Goal: Information Seeking & Learning: Learn about a topic

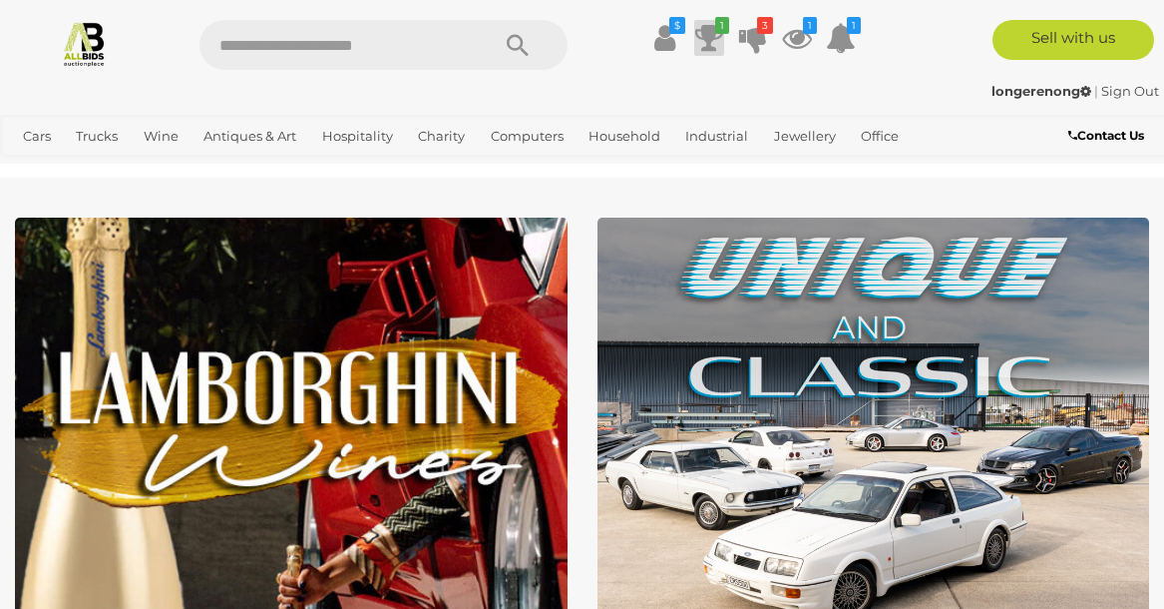
click at [704, 46] on icon at bounding box center [709, 38] width 28 height 36
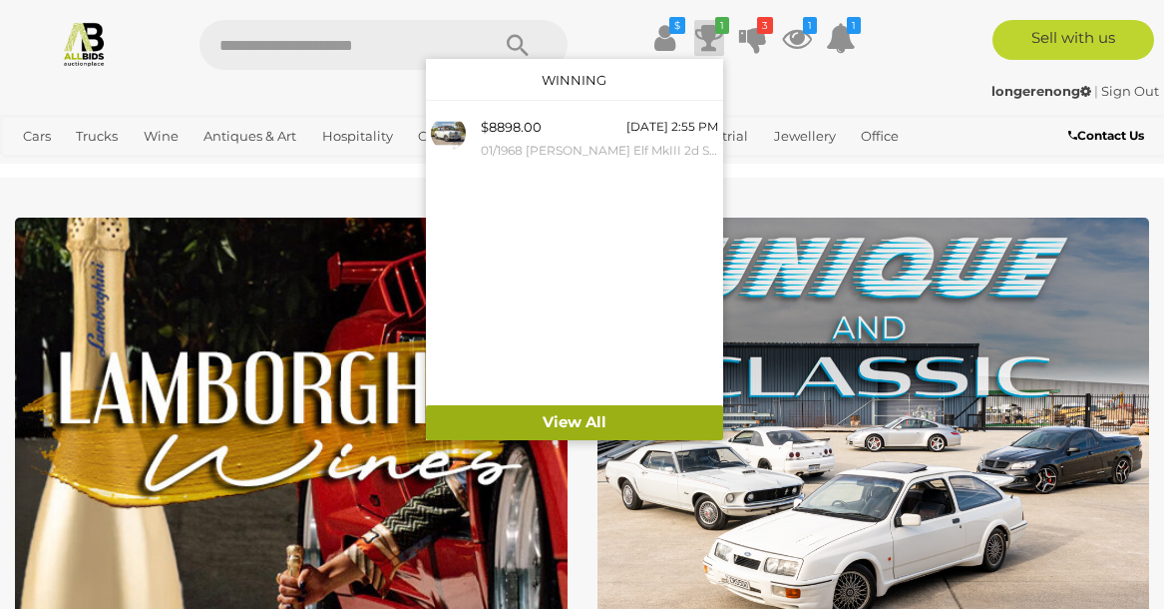
click at [563, 420] on link "View All" at bounding box center [574, 422] width 297 height 35
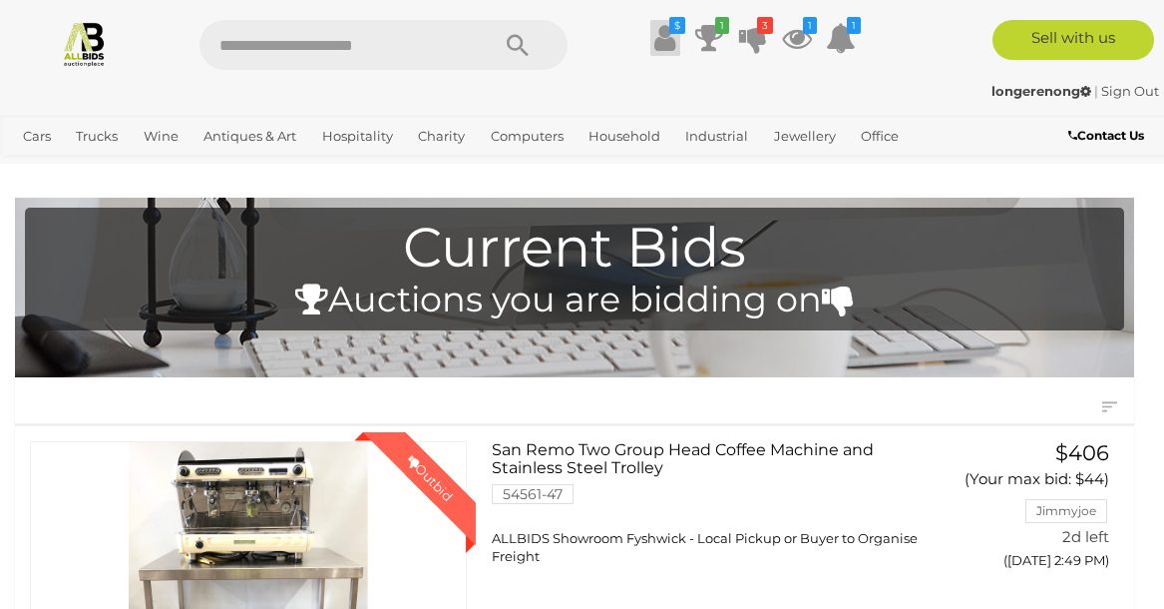
click at [664, 41] on icon at bounding box center [665, 38] width 21 height 36
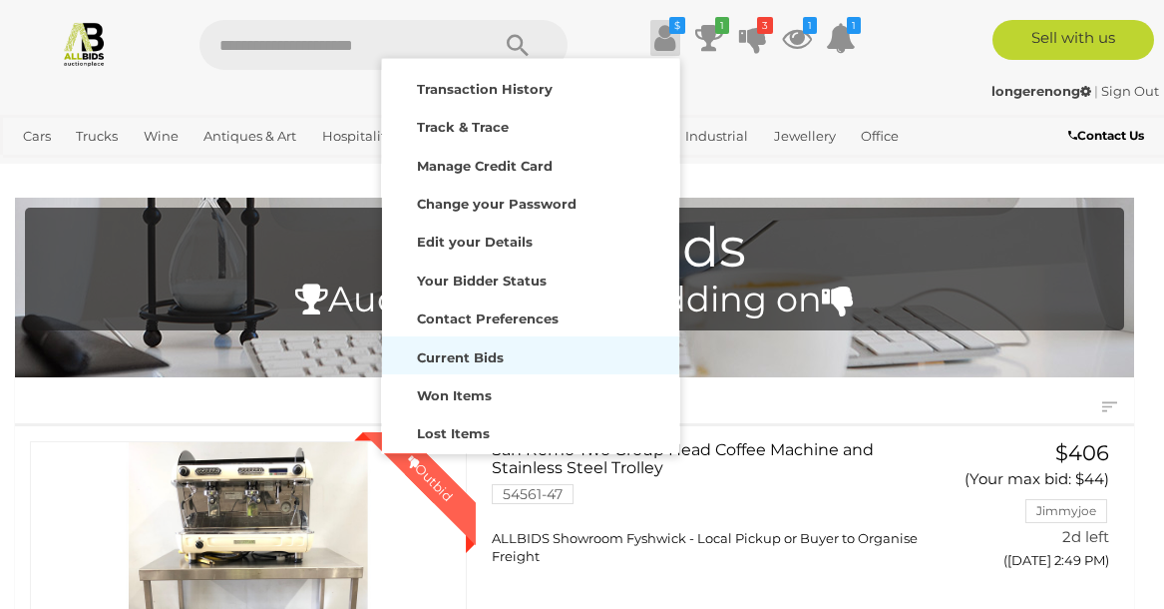
scroll to position [48, 0]
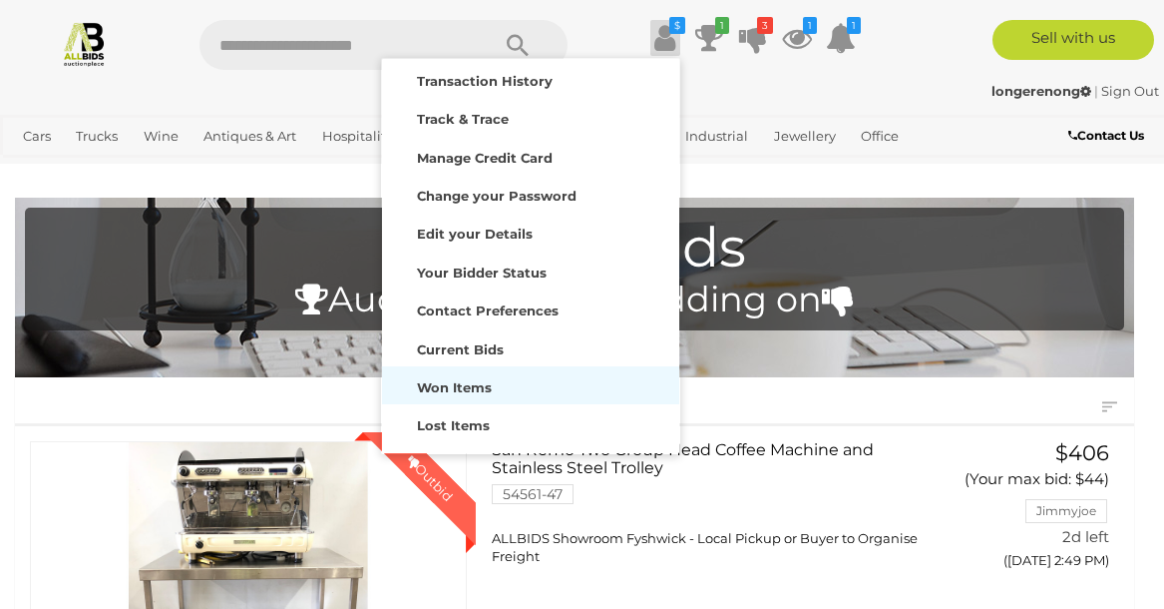
click at [481, 386] on strong "Won Items" at bounding box center [454, 387] width 75 height 16
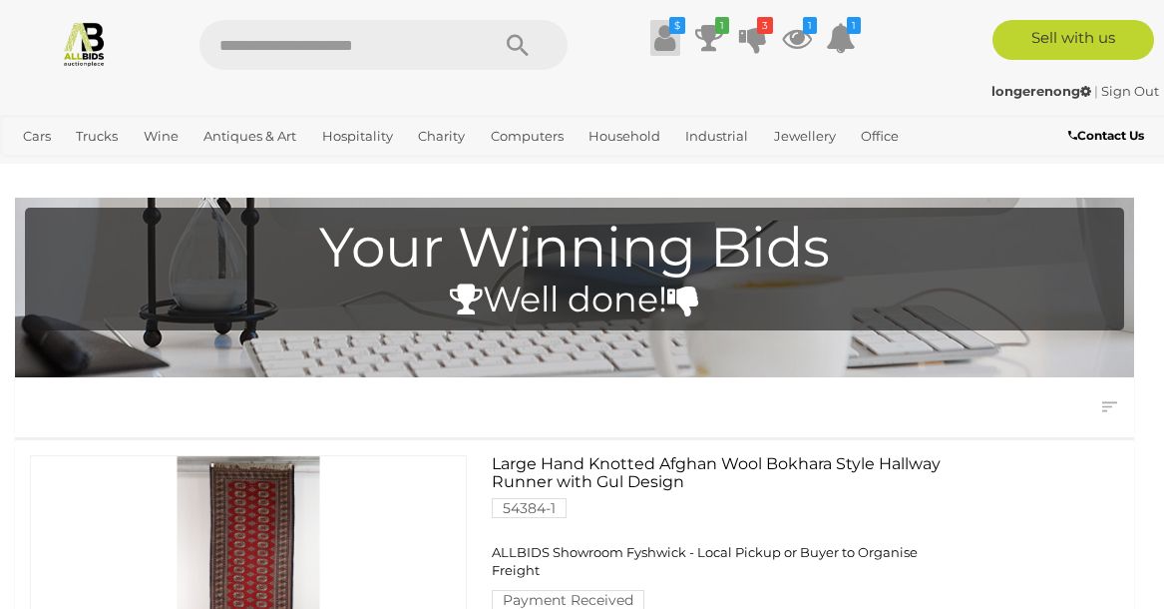
click at [659, 35] on icon at bounding box center [665, 38] width 21 height 36
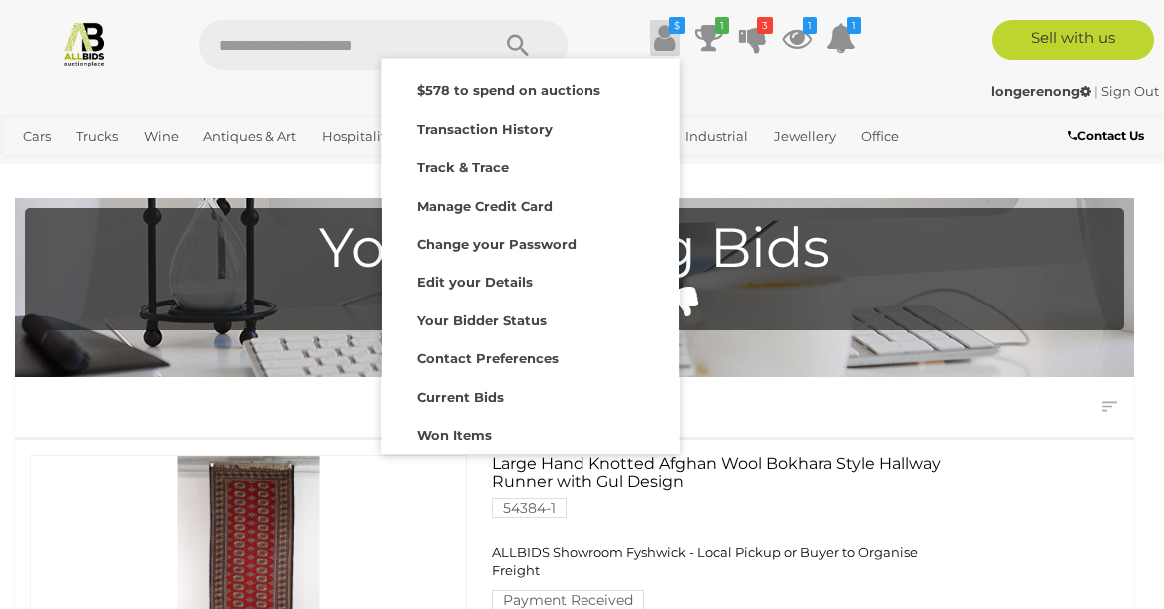
click at [659, 35] on icon at bounding box center [665, 38] width 21 height 36
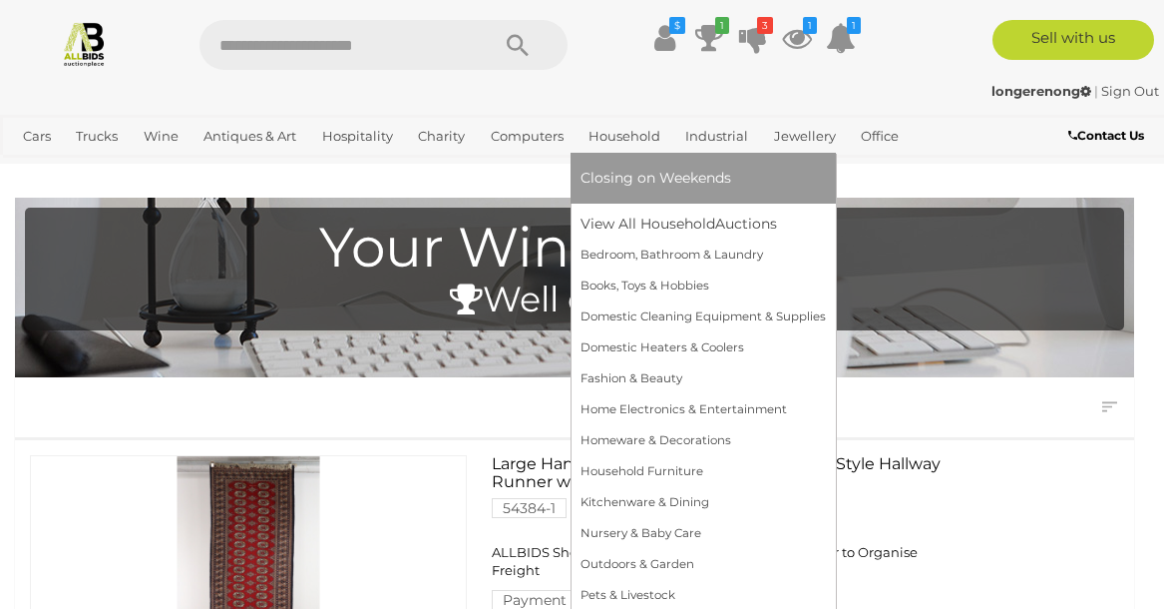
click at [626, 139] on link "Household" at bounding box center [625, 136] width 88 height 33
click at [655, 402] on link "Home Electronics & Entertainment" at bounding box center [703, 409] width 245 height 31
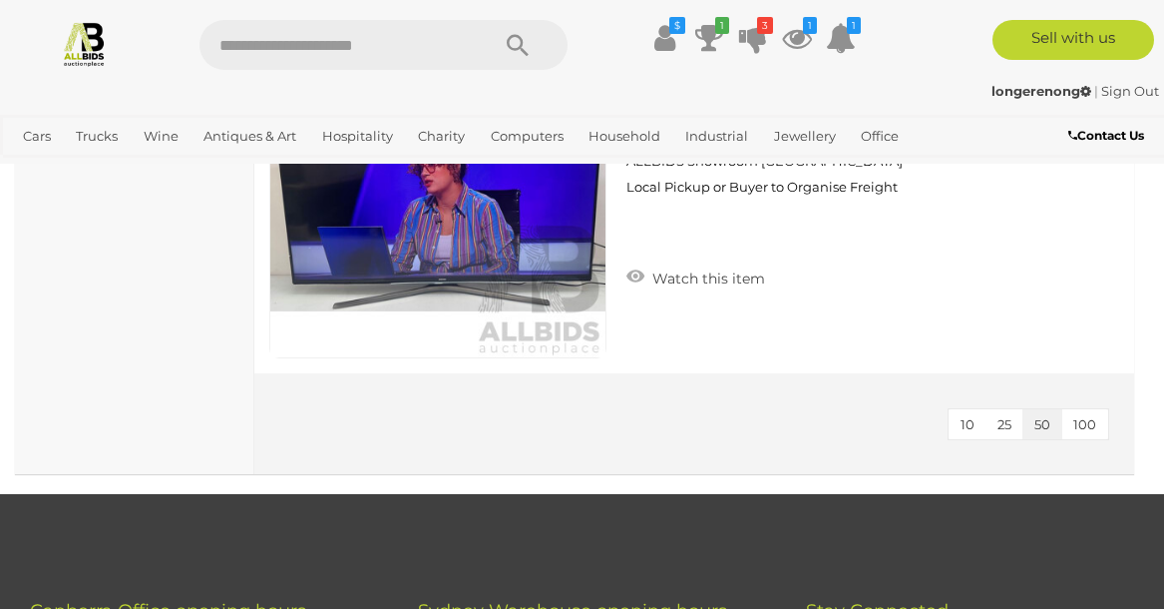
scroll to position [11052, 0]
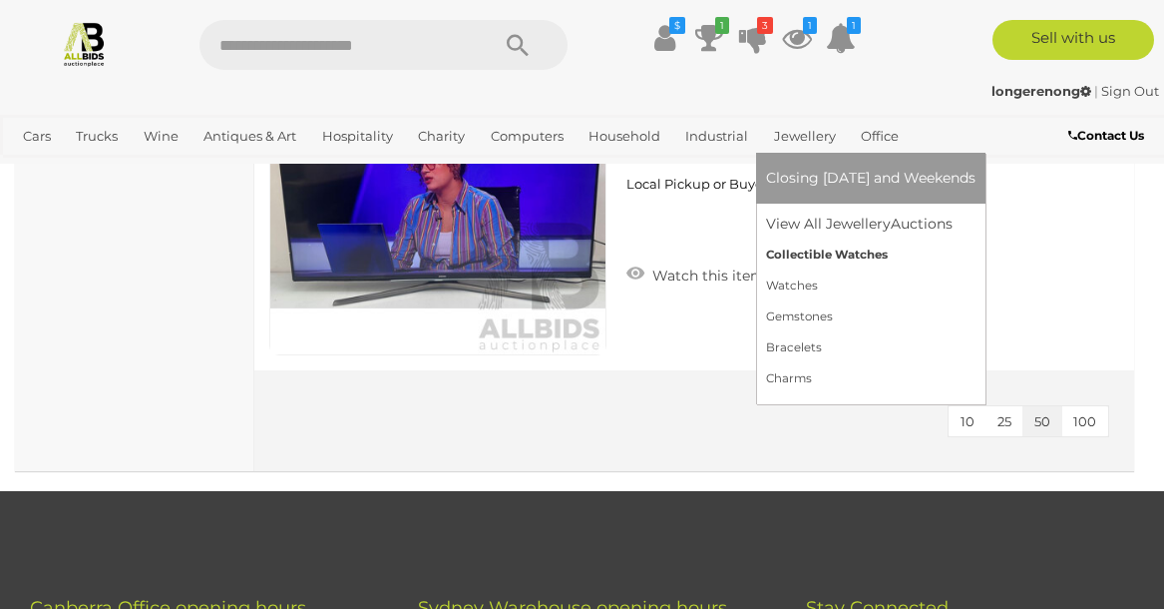
click at [801, 258] on link "Collectible Watches" at bounding box center [871, 254] width 210 height 31
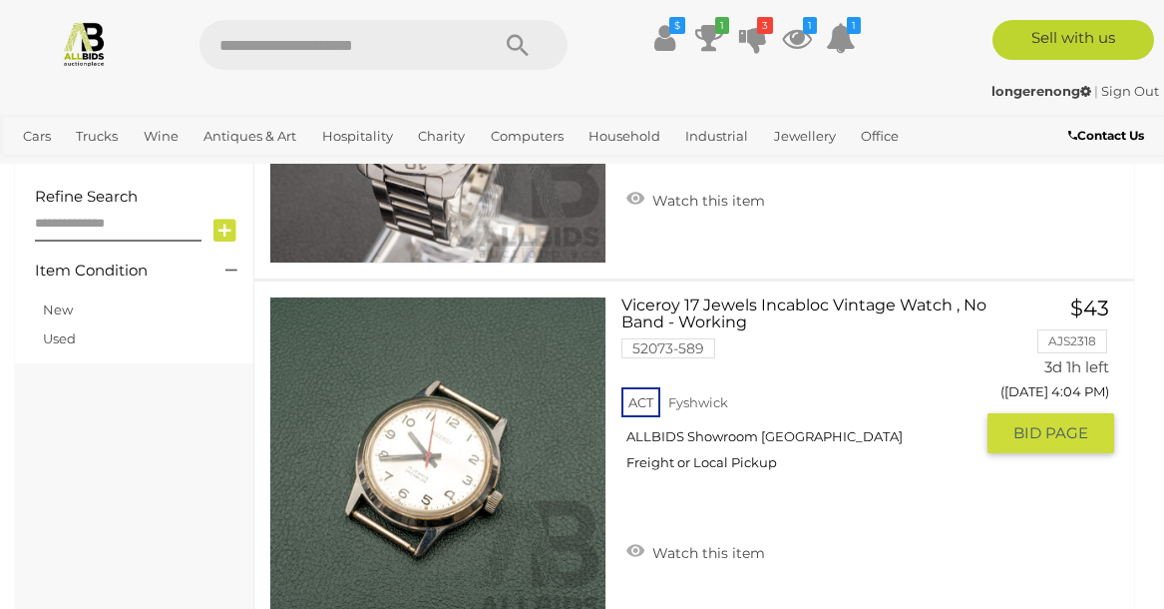
scroll to position [794, 0]
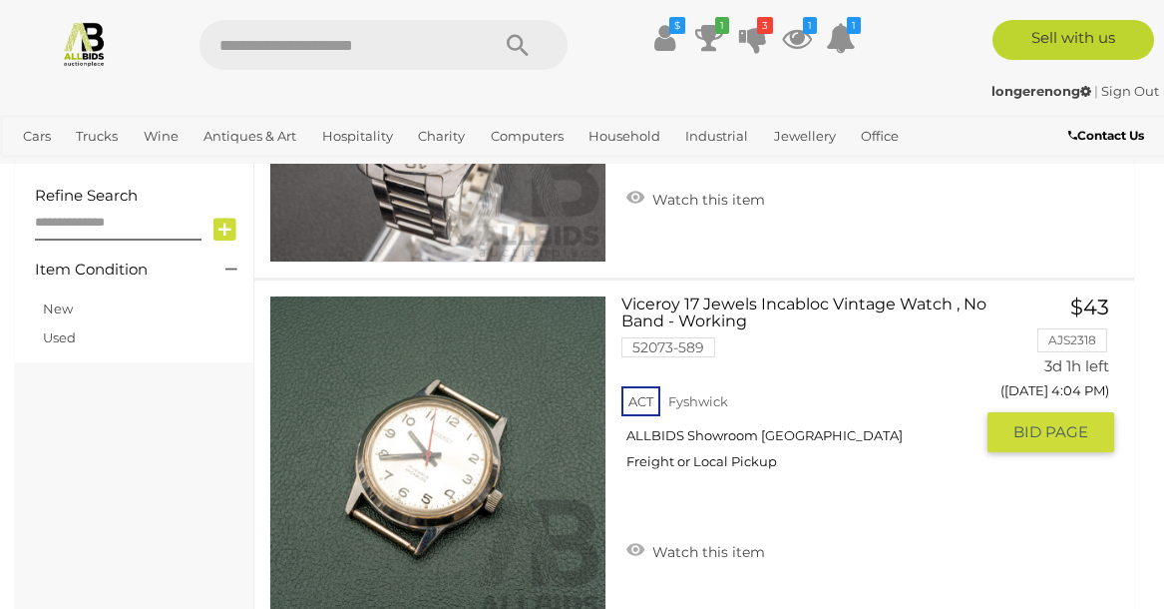
click at [444, 440] on link at bounding box center [437, 463] width 337 height 337
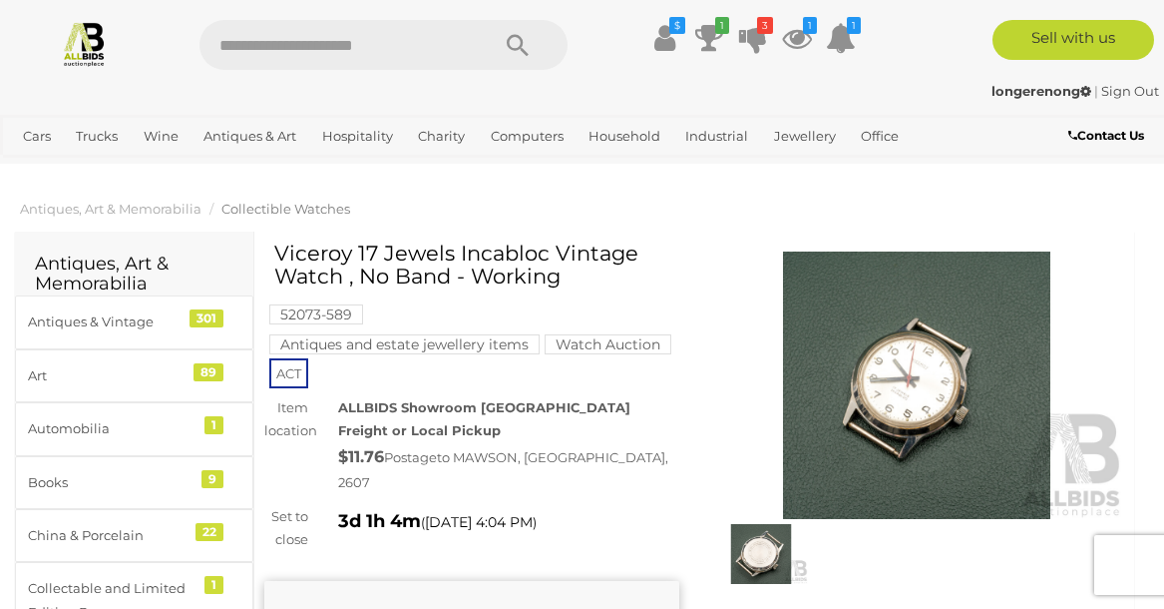
click at [893, 371] on img at bounding box center [916, 384] width 415 height 267
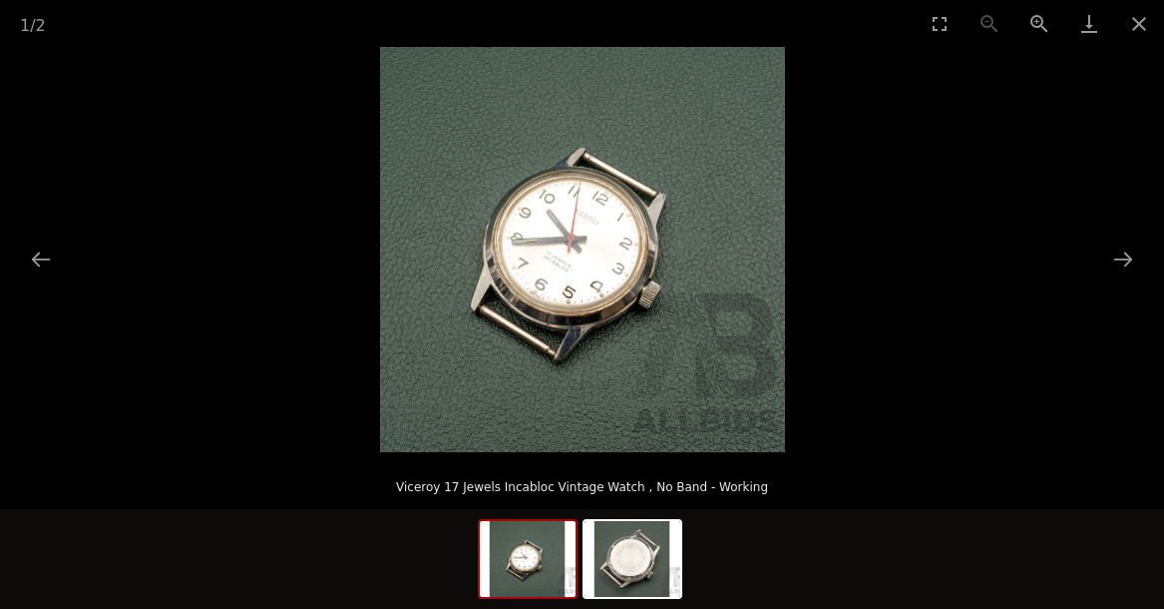
click at [629, 339] on img at bounding box center [582, 249] width 405 height 405
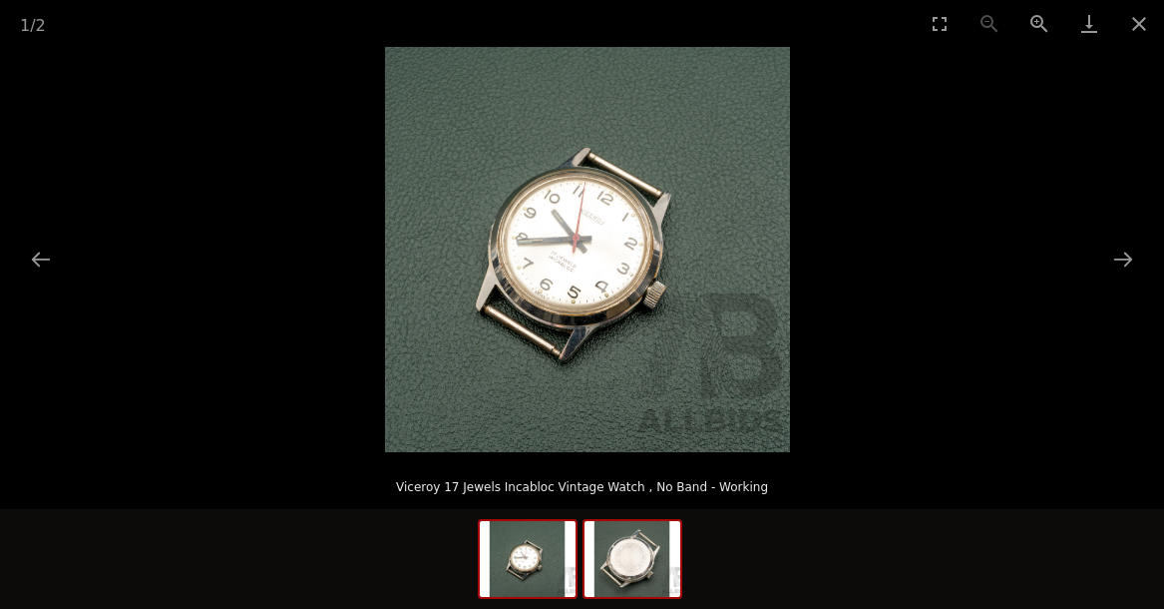
scroll to position [16, 0]
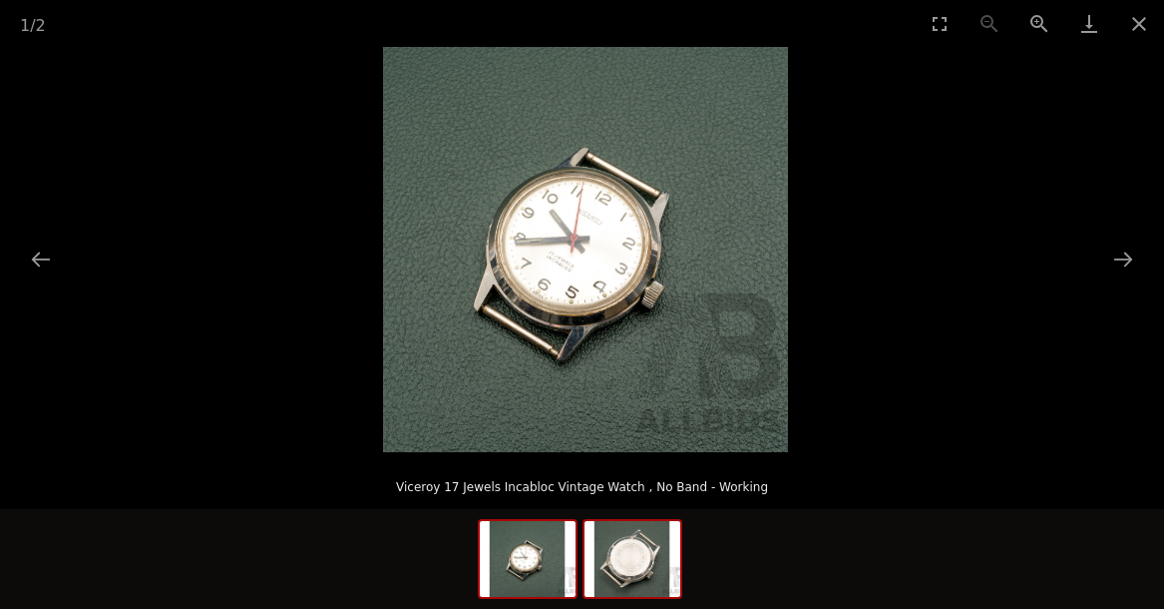
click at [632, 542] on img at bounding box center [633, 559] width 96 height 76
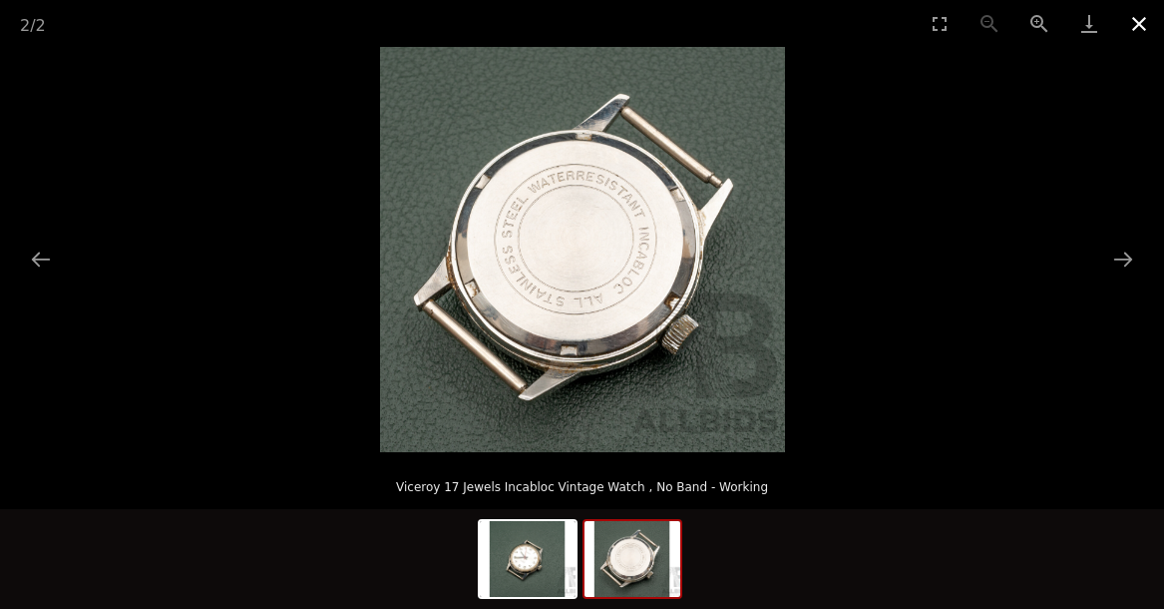
click at [1135, 22] on button "Close gallery" at bounding box center [1140, 23] width 50 height 47
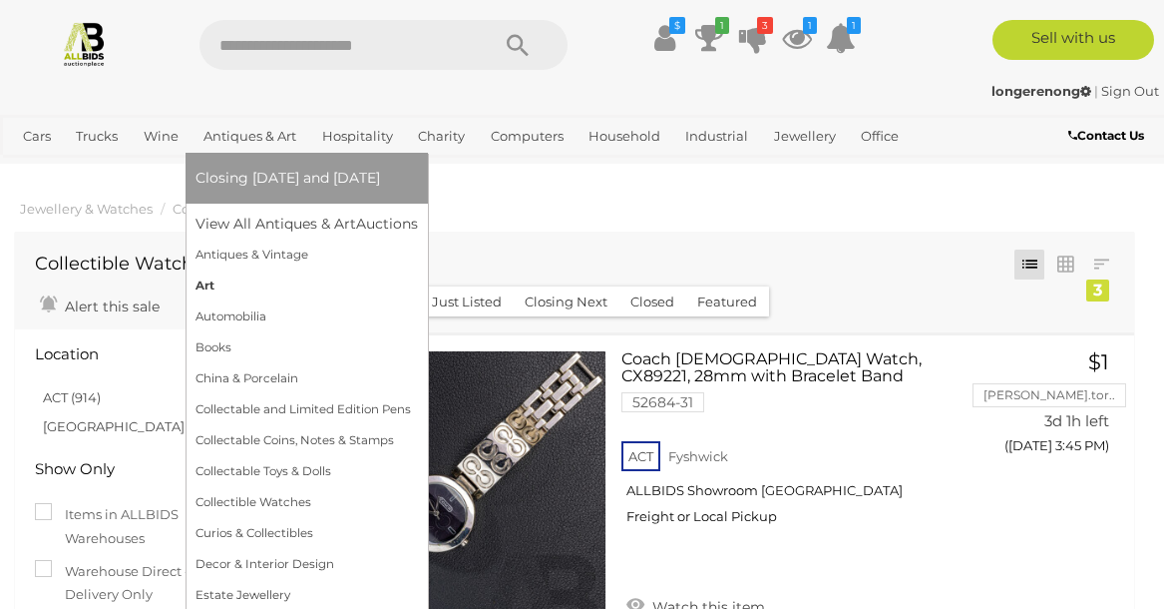
click at [236, 287] on link "Art" at bounding box center [307, 285] width 223 height 31
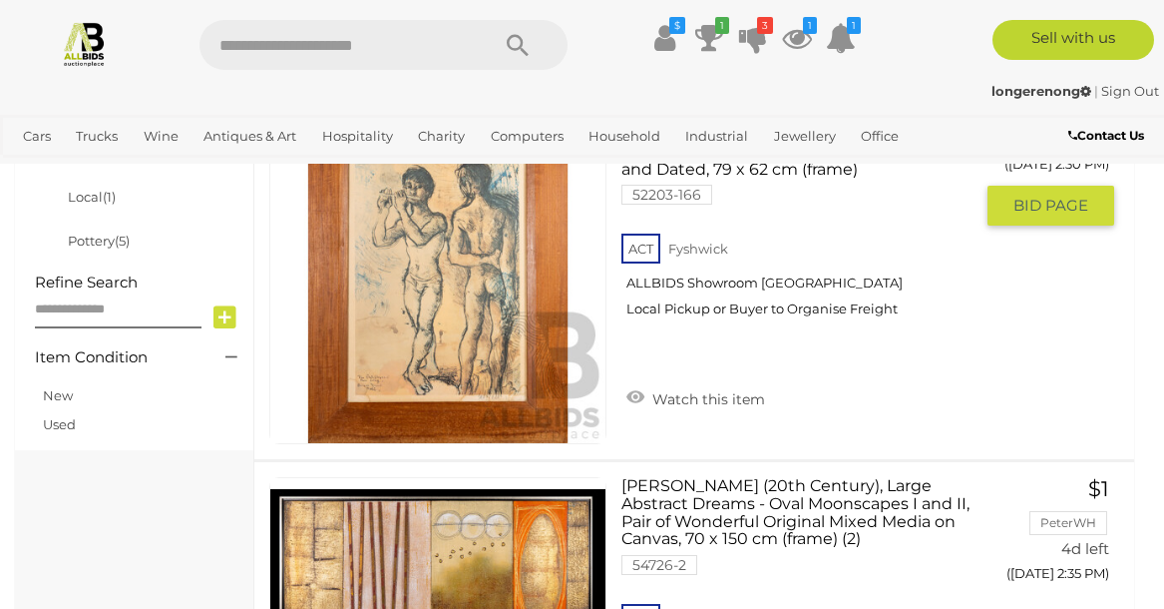
scroll to position [755, 0]
